Goal: Check status: Check status

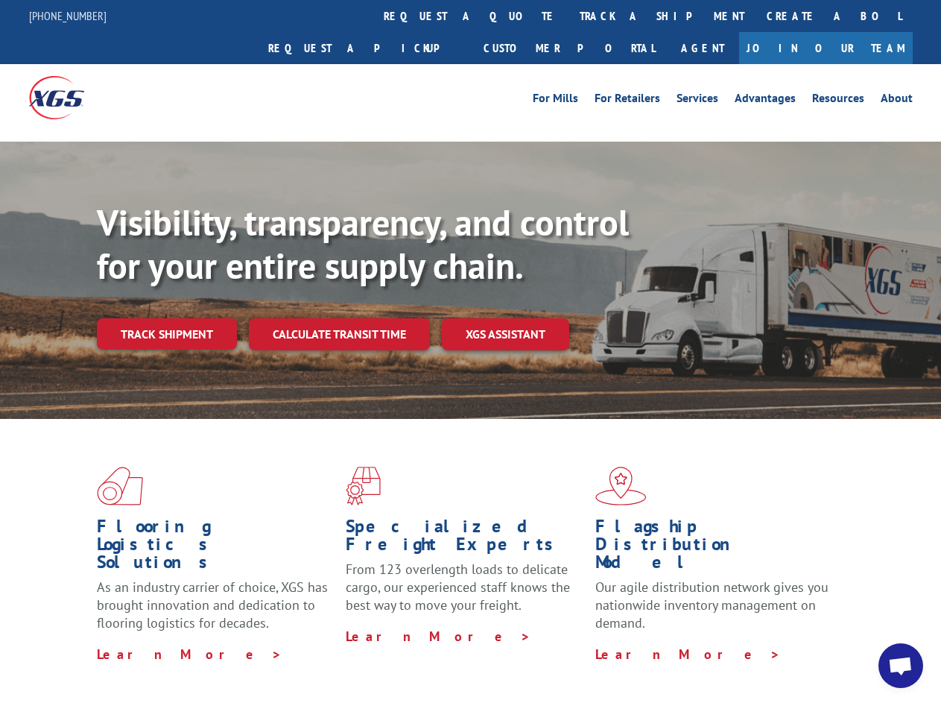
click at [470, 351] on div "Visibility, transparency, and control for your entire supply chain. Track shipm…" at bounding box center [519, 305] width 845 height 208
click at [569, 16] on link "track a shipment" at bounding box center [662, 16] width 187 height 32
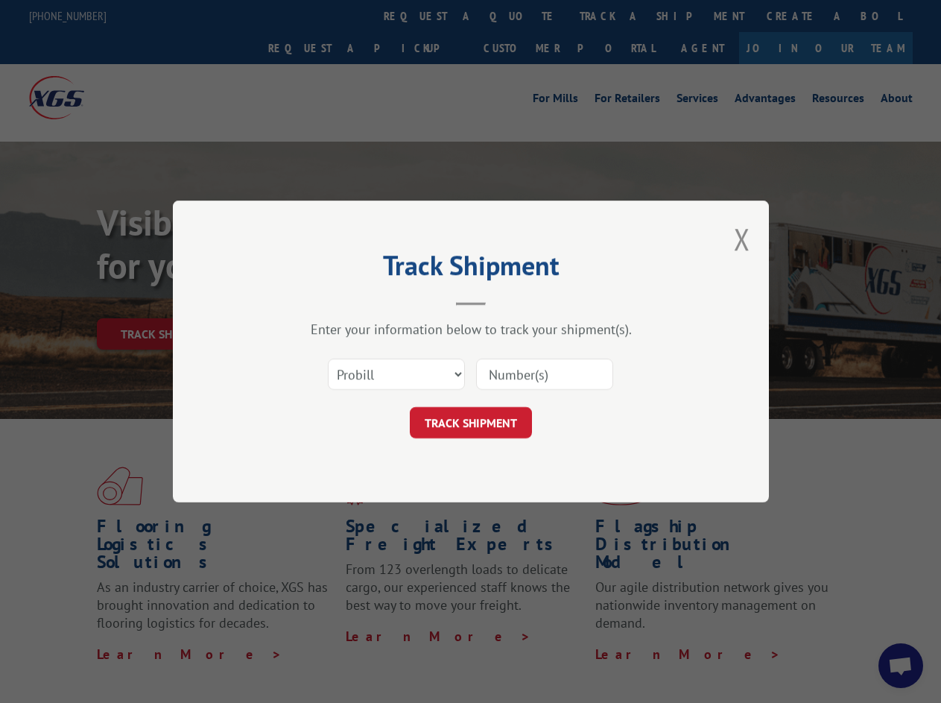
click at [520, 16] on div "Track Shipment Enter your information below to track your shipment(s). Select c…" at bounding box center [470, 351] width 941 height 703
click at [614, 16] on div "Track Shipment Enter your information below to track your shipment(s). Select c…" at bounding box center [470, 351] width 941 height 703
click at [166, 301] on div "Track Shipment Enter your information below to track your shipment(s). Select c…" at bounding box center [470, 351] width 941 height 703
click at [338, 301] on header "Track Shipment" at bounding box center [470, 280] width 447 height 51
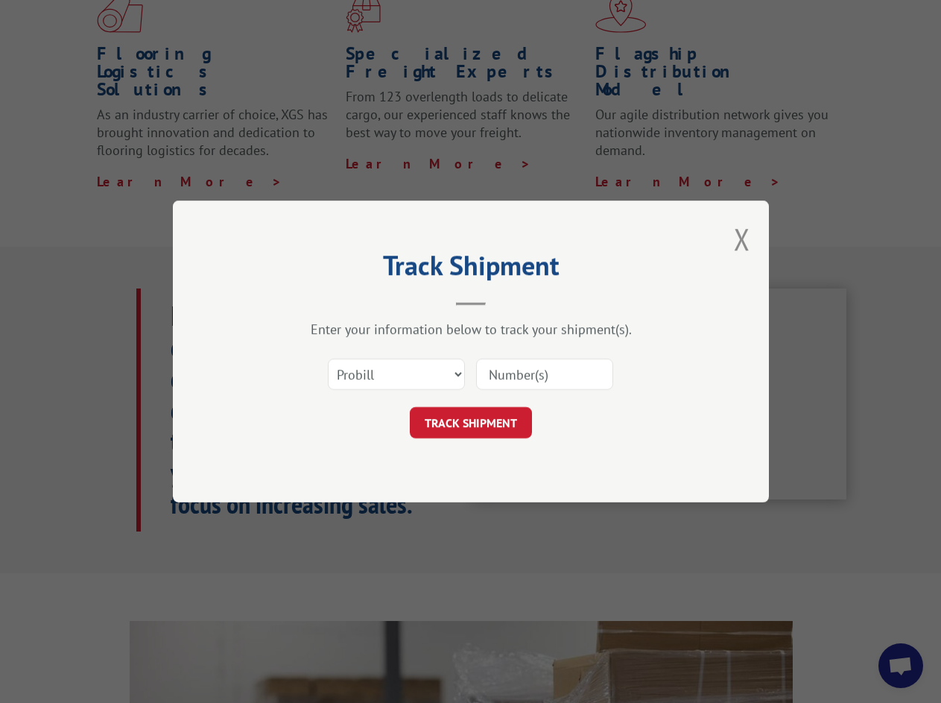
click at [506, 301] on header "Track Shipment" at bounding box center [470, 280] width 447 height 51
click at [901, 666] on div "Track Shipment Enter your information below to track your shipment(s). Select c…" at bounding box center [470, 351] width 941 height 703
